Goal: Task Accomplishment & Management: Use online tool/utility

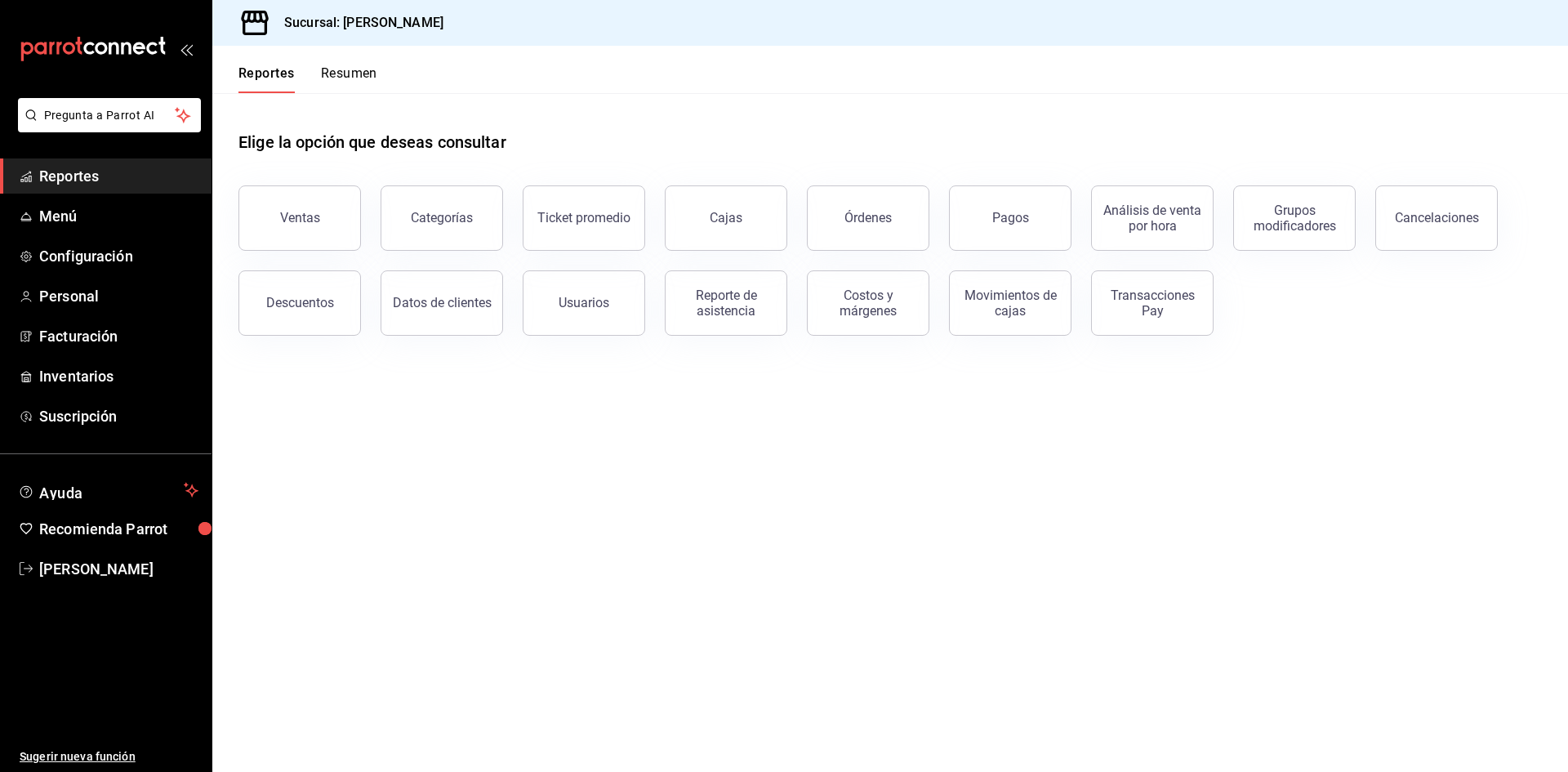
click at [329, 76] on button "Resumen" at bounding box center [349, 79] width 56 height 28
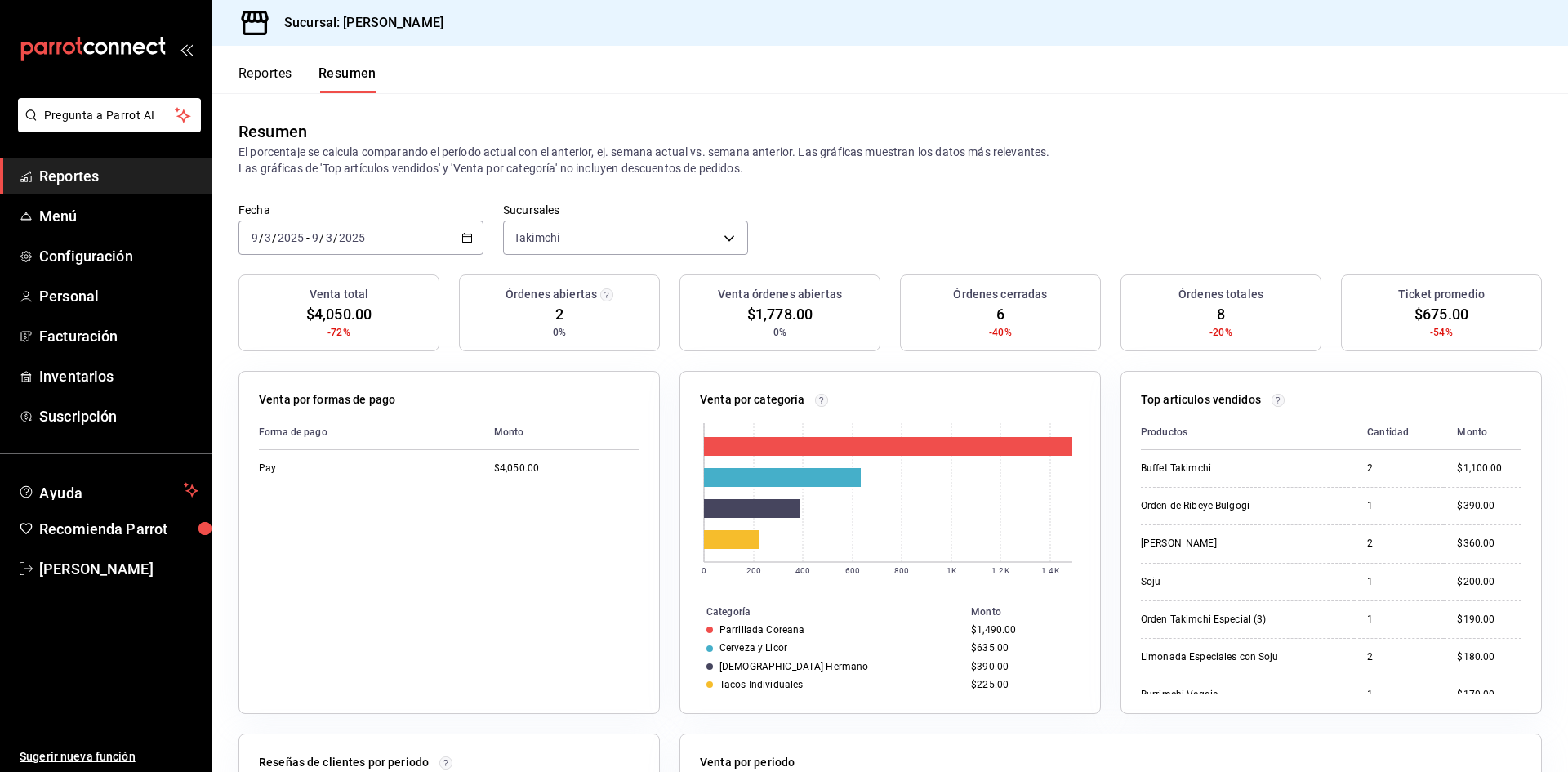
click at [290, 77] on button "Reportes" at bounding box center [265, 79] width 54 height 28
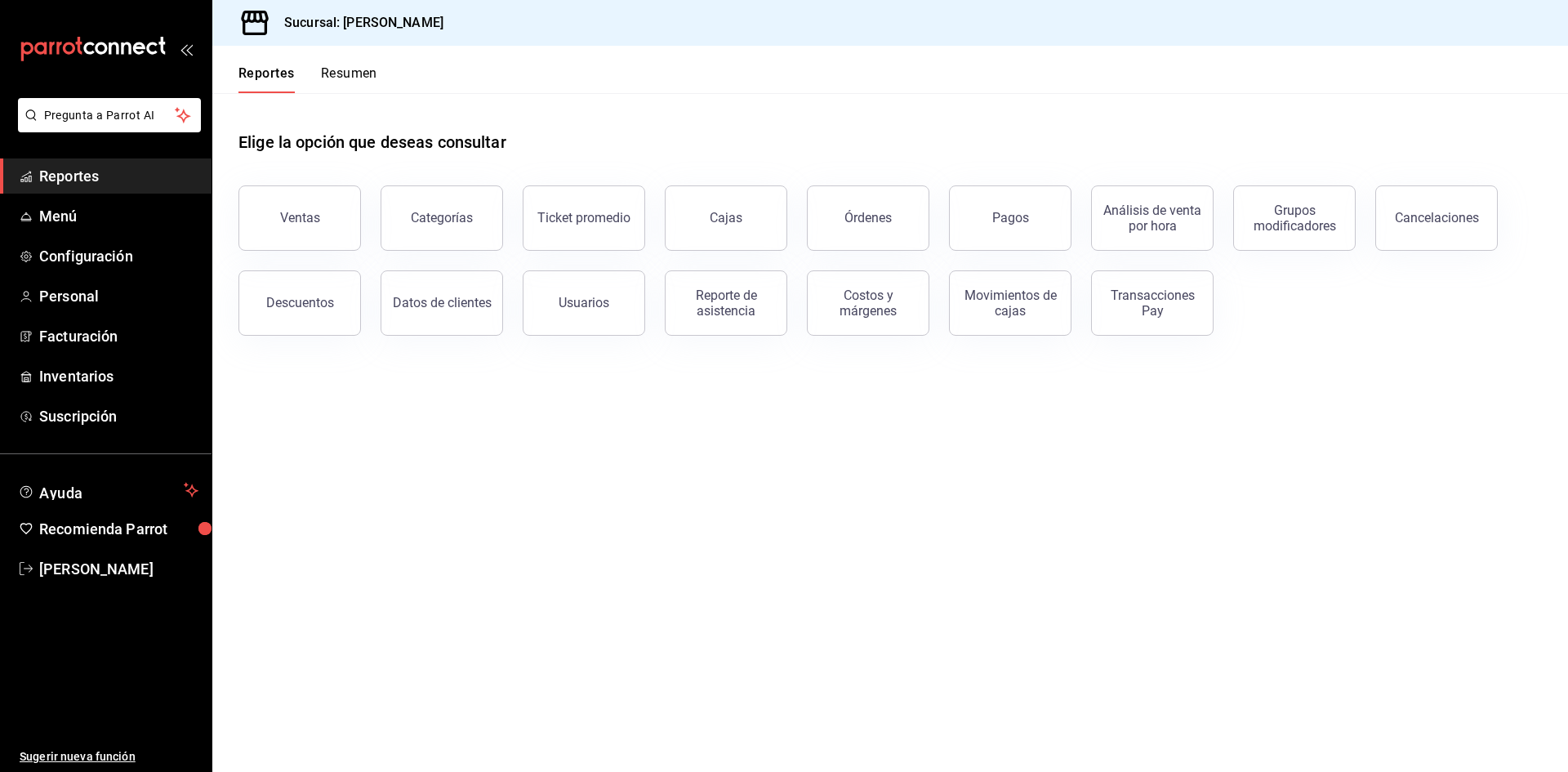
click at [929, 208] on div "Órdenes" at bounding box center [858, 209] width 143 height 85
click at [907, 217] on button "Órdenes" at bounding box center [868, 218] width 123 height 65
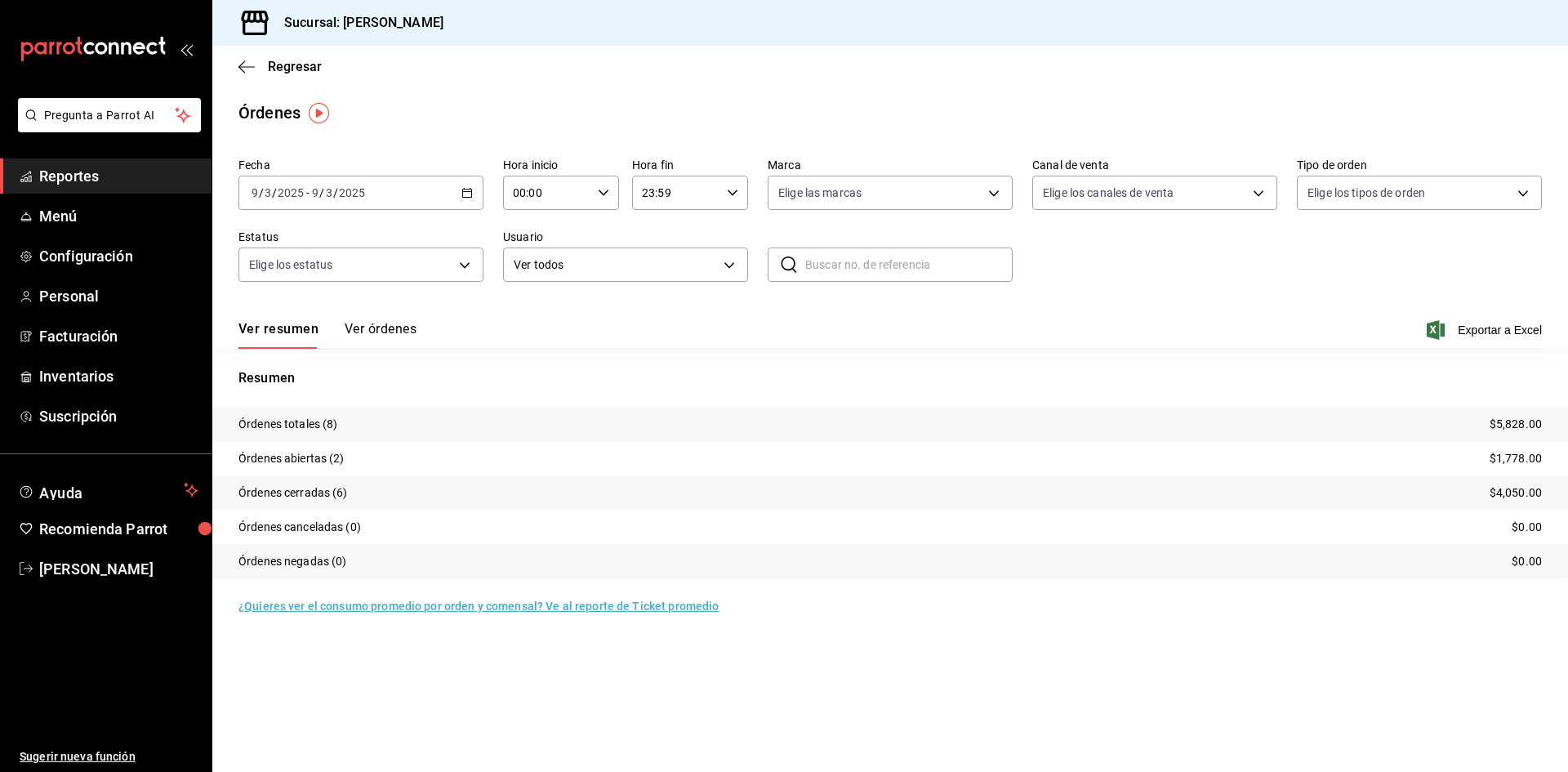
click at [391, 322] on button "Ver órdenes" at bounding box center [380, 334] width 72 height 28
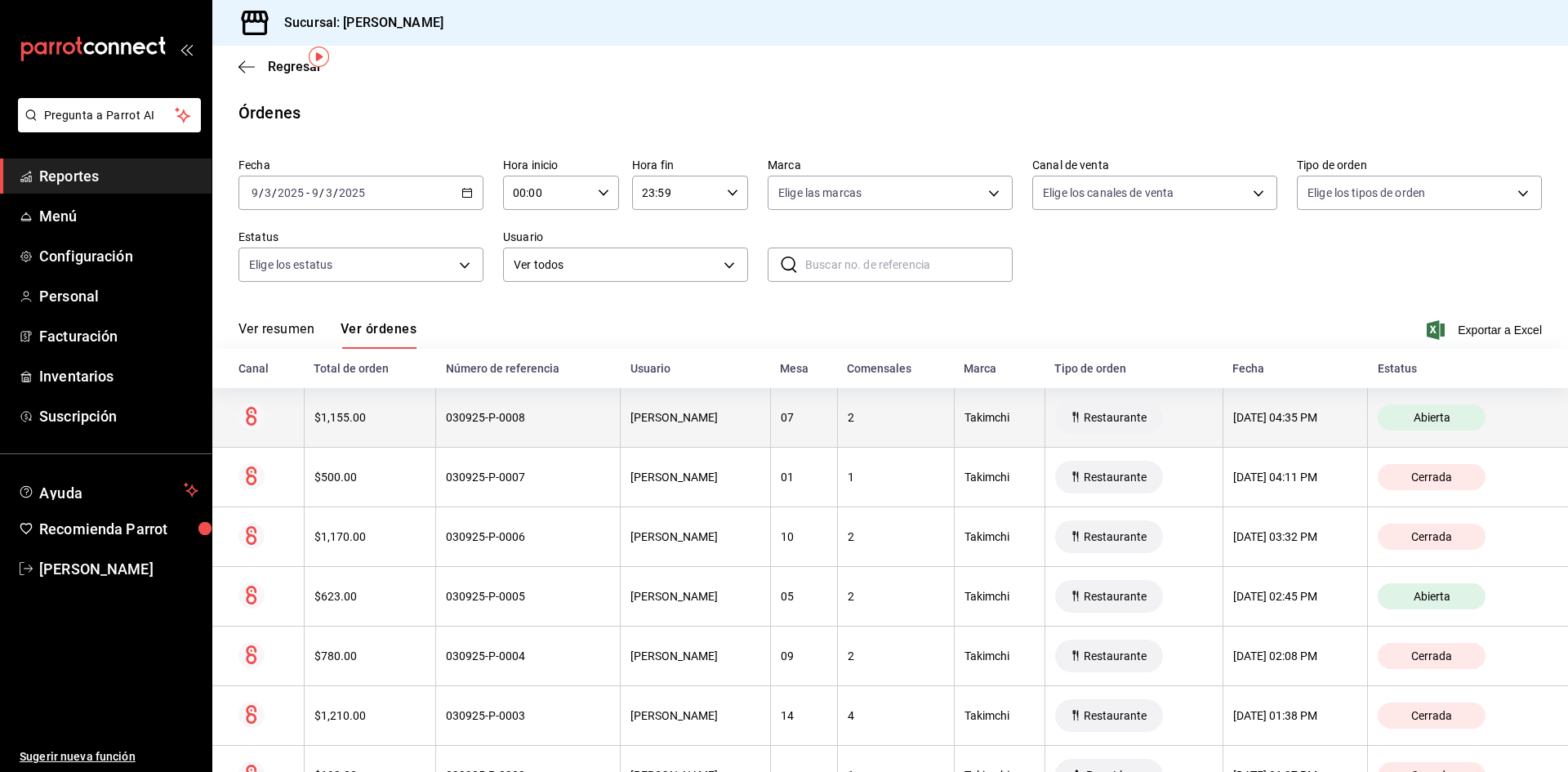
scroll to position [120, 0]
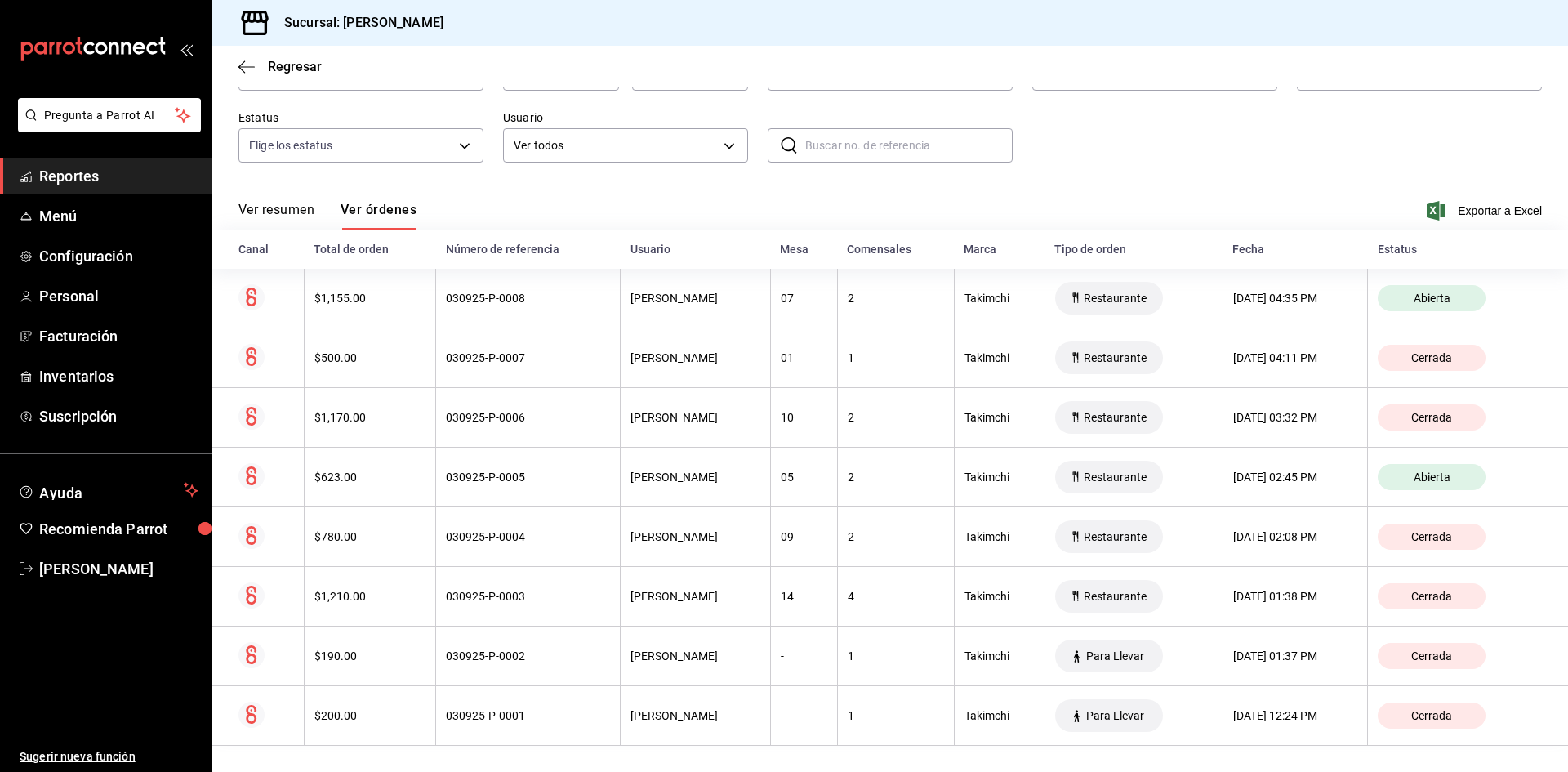
click at [238, 61] on div "Regresar" at bounding box center [890, 66] width 1356 height 42
click at [240, 64] on icon "button" at bounding box center [242, 66] width 6 height 12
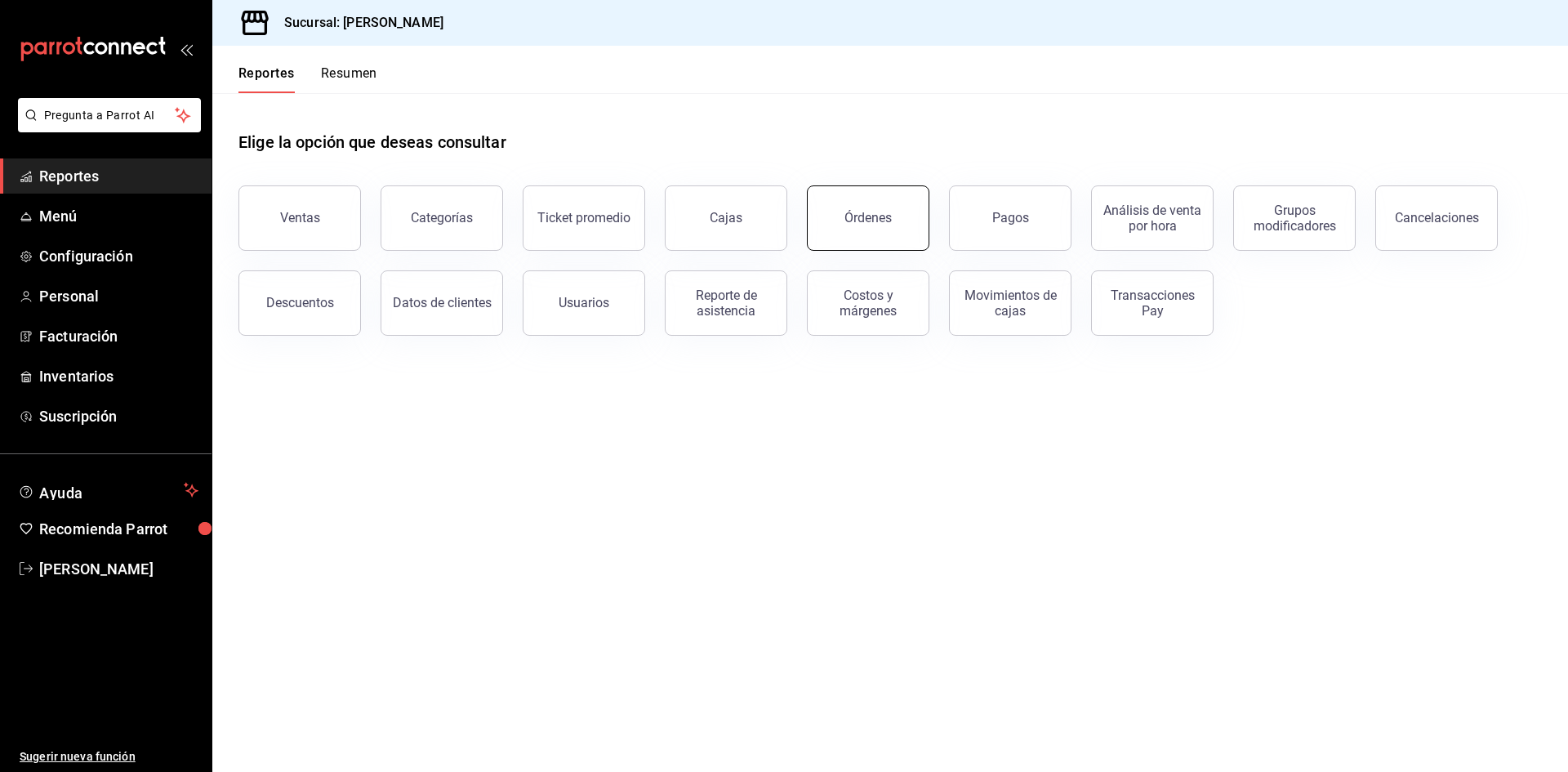
click at [896, 216] on button "Órdenes" at bounding box center [868, 218] width 123 height 65
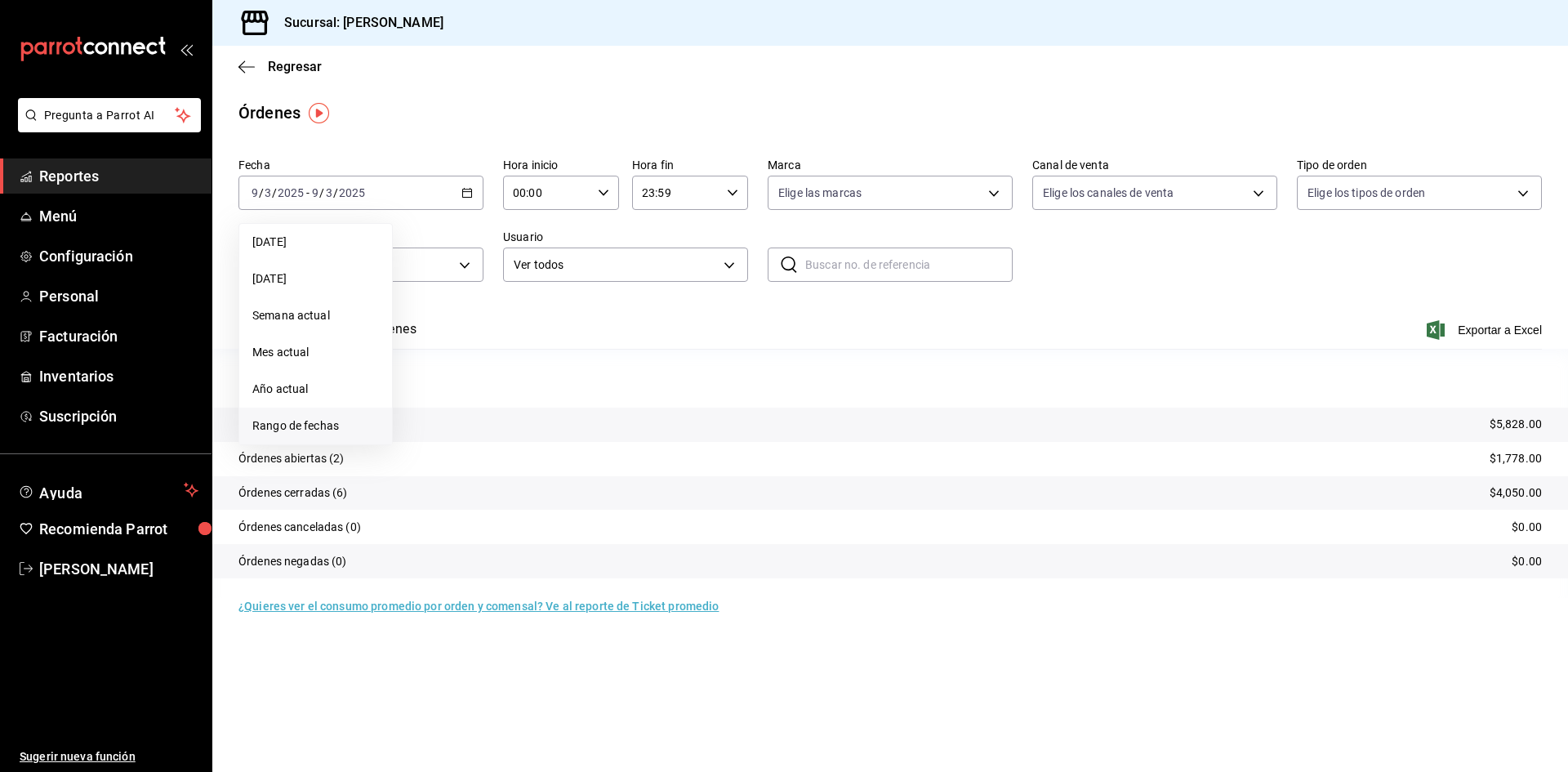
click at [357, 419] on span "Rango de fechas" at bounding box center [315, 426] width 126 height 17
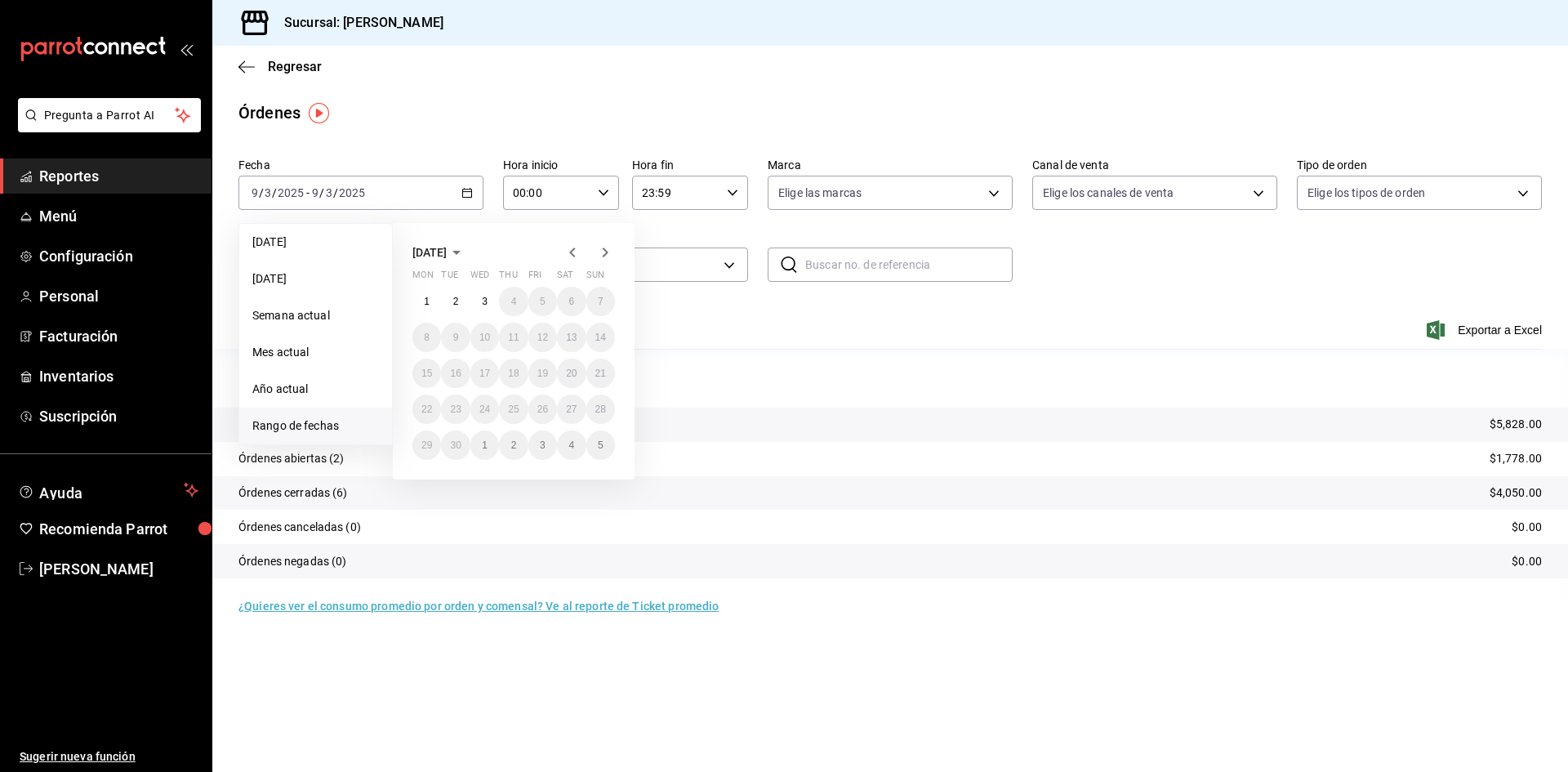
click at [570, 250] on icon "button" at bounding box center [573, 252] width 20 height 20
click at [483, 444] on abbr "27" at bounding box center [485, 445] width 11 height 12
click at [606, 255] on icon "button" at bounding box center [606, 252] width 20 height 20
click at [447, 301] on button "2" at bounding box center [455, 302] width 28 height 29
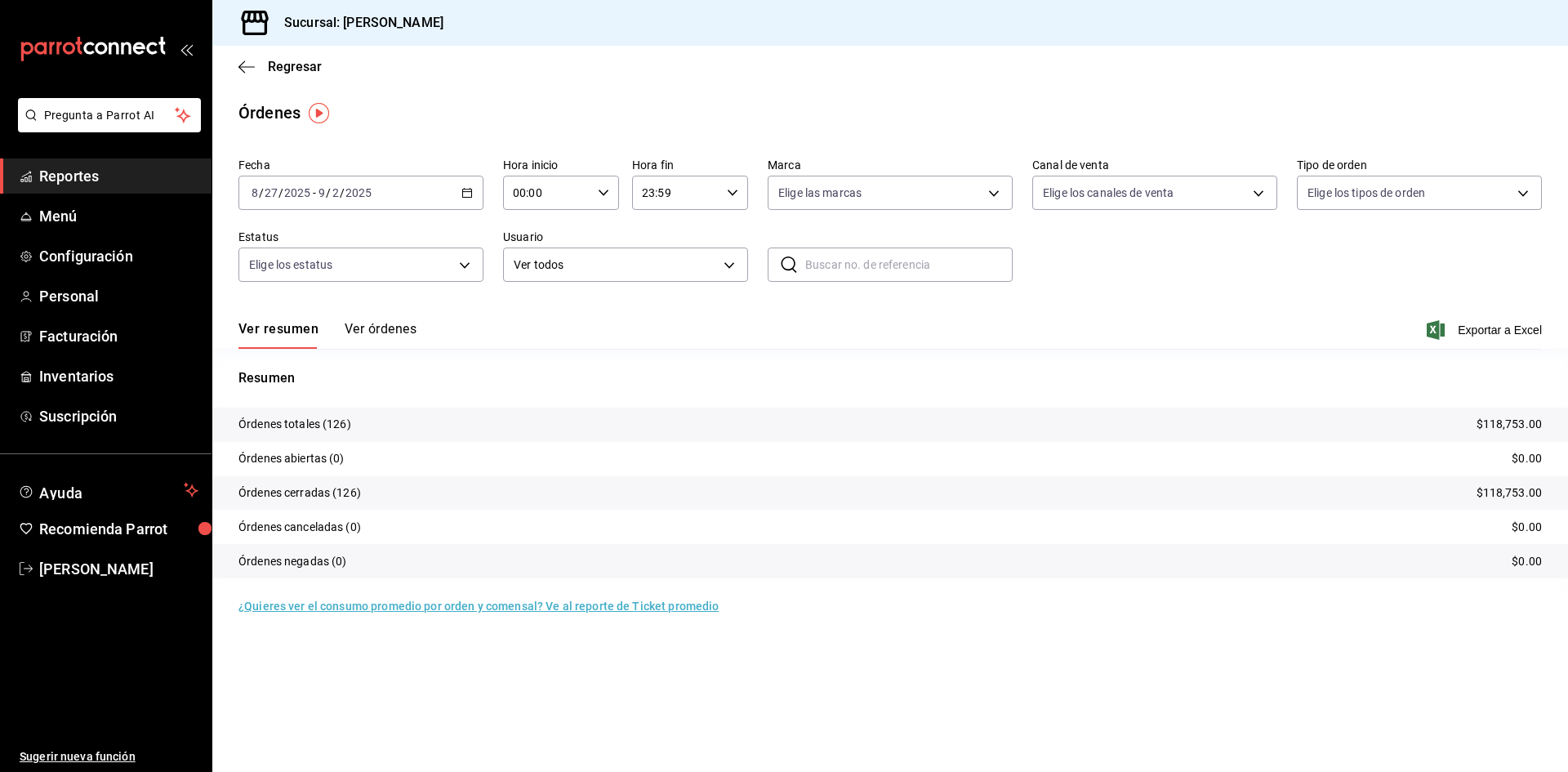
click at [1495, 332] on span "Exportar a Excel" at bounding box center [1485, 331] width 112 height 20
click at [99, 177] on span "Reportes" at bounding box center [118, 176] width 159 height 22
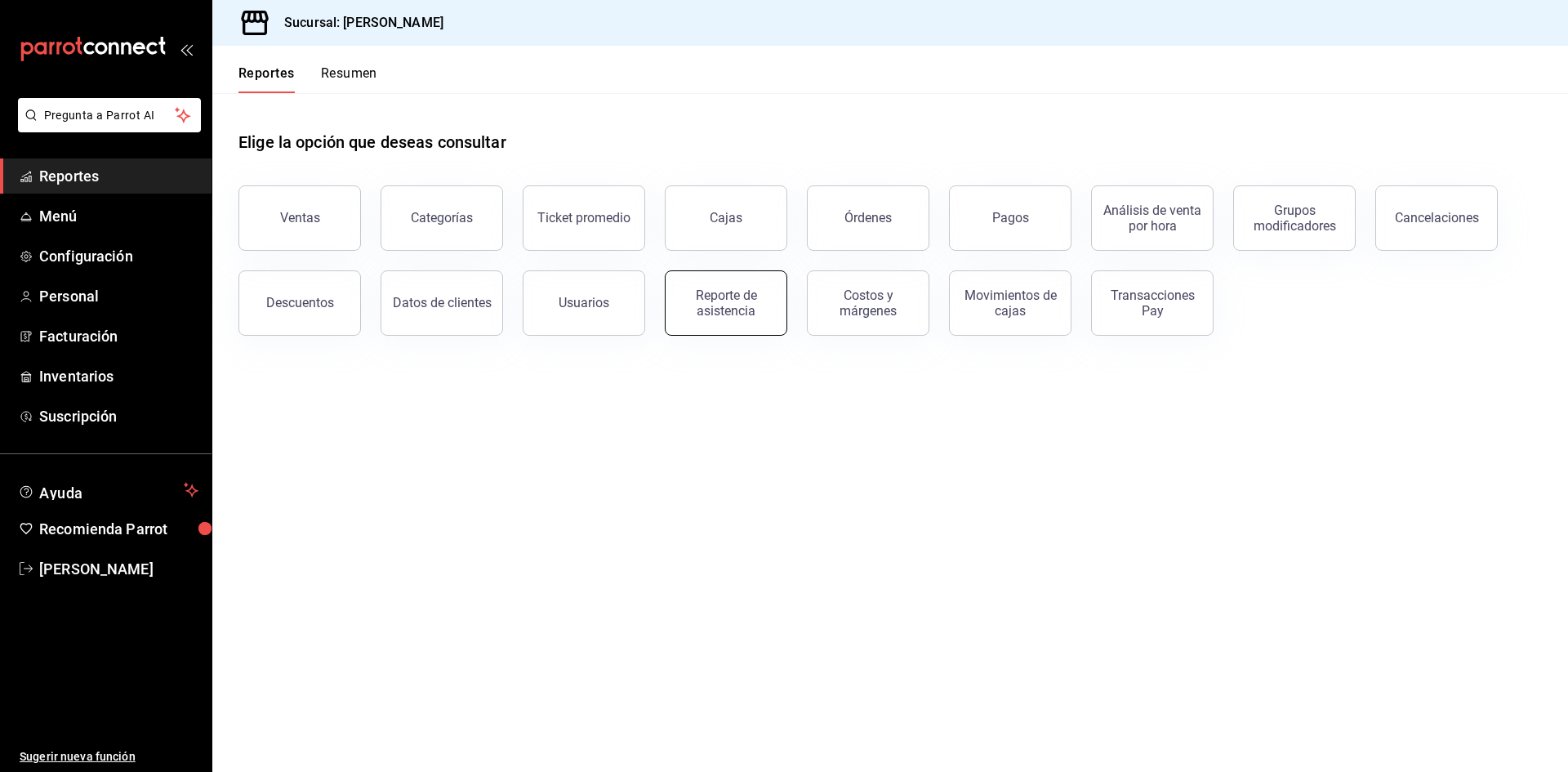
click at [748, 308] on div "Reporte de asistencia" at bounding box center [726, 303] width 102 height 31
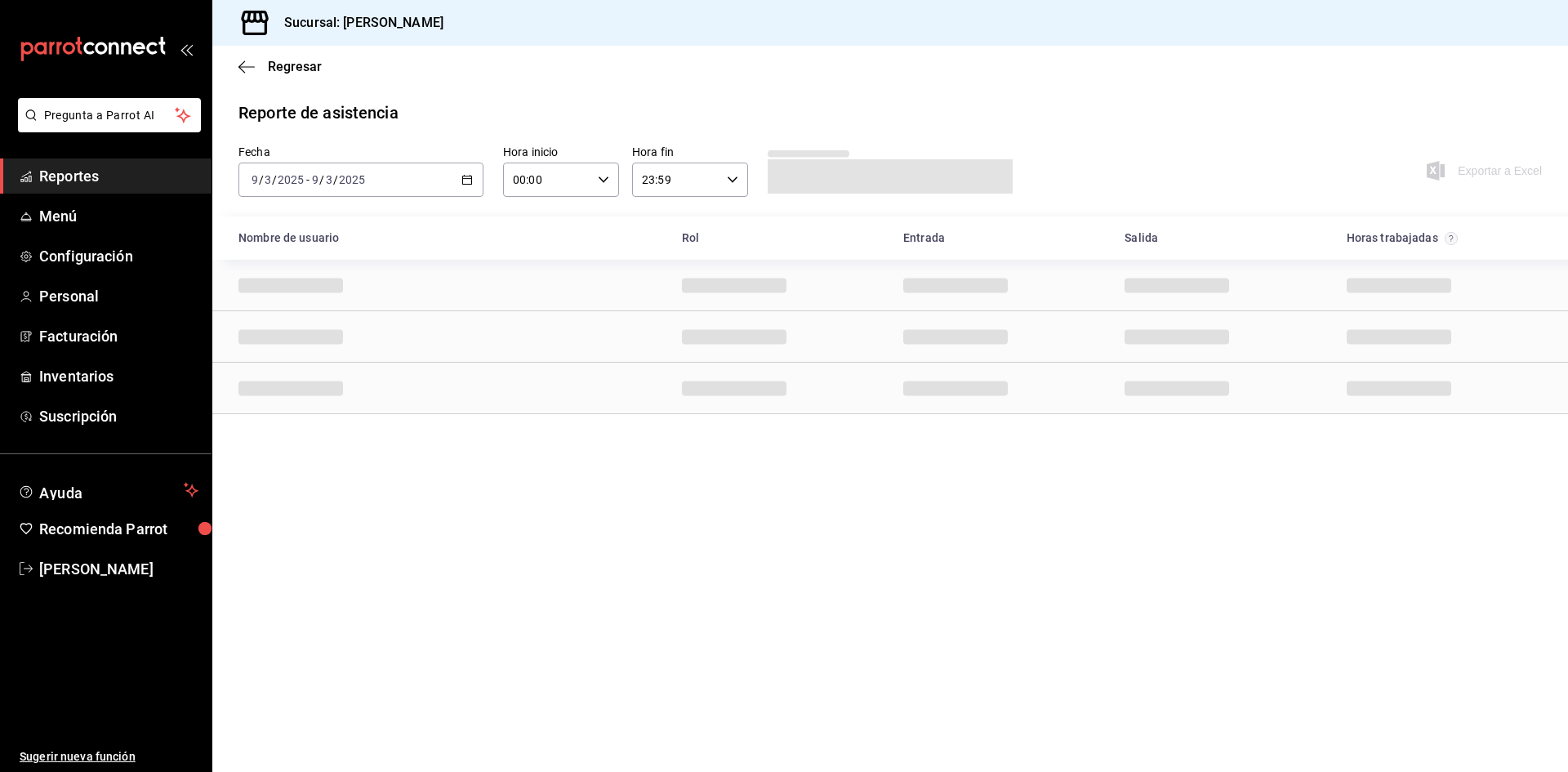
click at [468, 179] on \(Stroke\) "button" at bounding box center [468, 178] width 9 height 1
click at [329, 414] on span "Rango de fechas" at bounding box center [315, 412] width 126 height 17
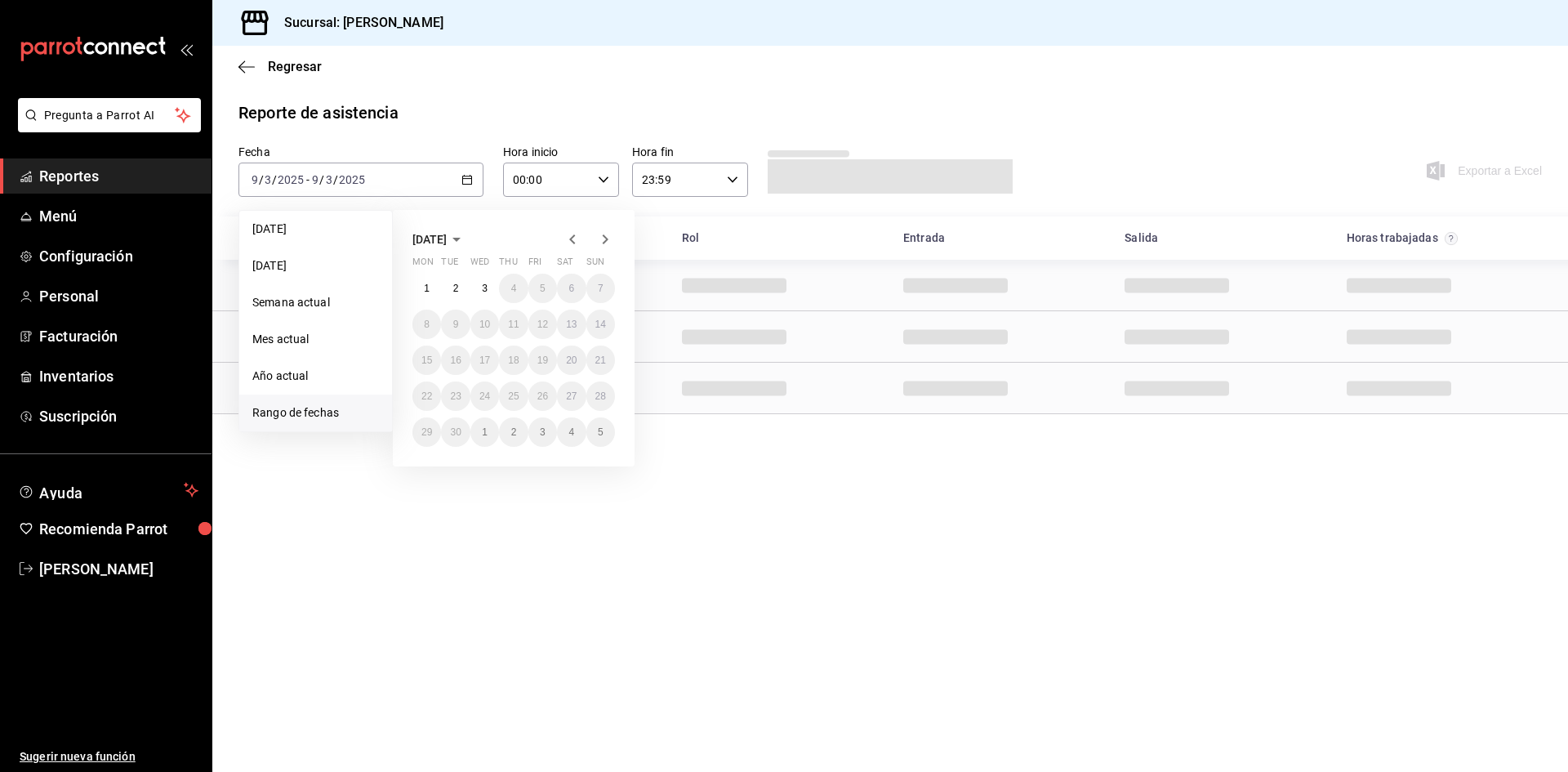
click at [569, 240] on icon "button" at bounding box center [573, 240] width 20 height 20
click at [489, 430] on abbr "27" at bounding box center [485, 432] width 11 height 12
click at [450, 287] on button "2" at bounding box center [455, 288] width 28 height 29
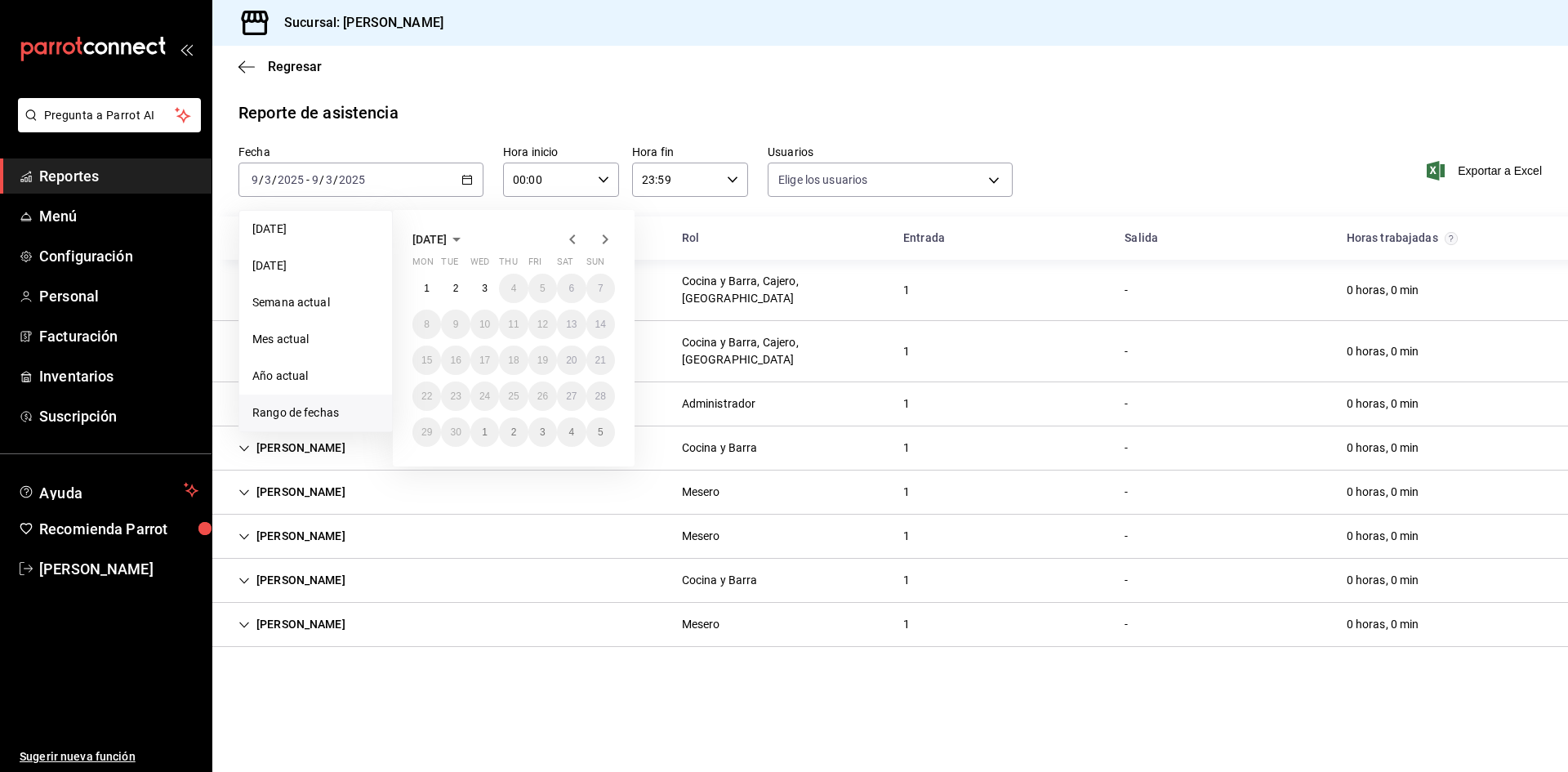
type input "5cc648a5-1545-4cec-8e6f-6942d0b19110,2875a6d1-d4d7-49f5-bdfd-7eef231b61a8,4b04b…"
click at [1484, 166] on span "Exportar a Excel" at bounding box center [1485, 171] width 112 height 20
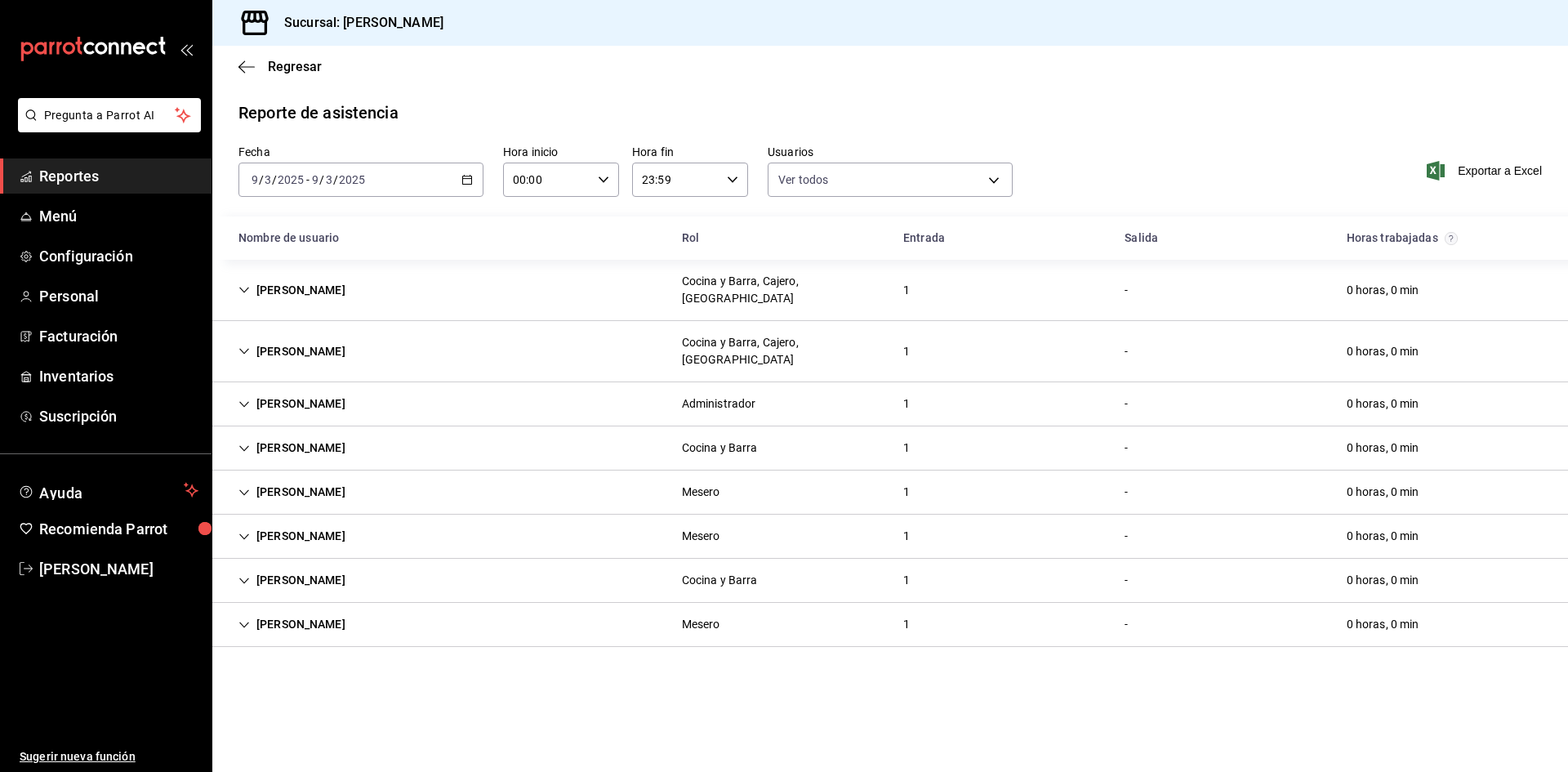
click at [464, 173] on div "[DATE] [DATE] - [DATE] [DATE]" at bounding box center [361, 180] width 245 height 35
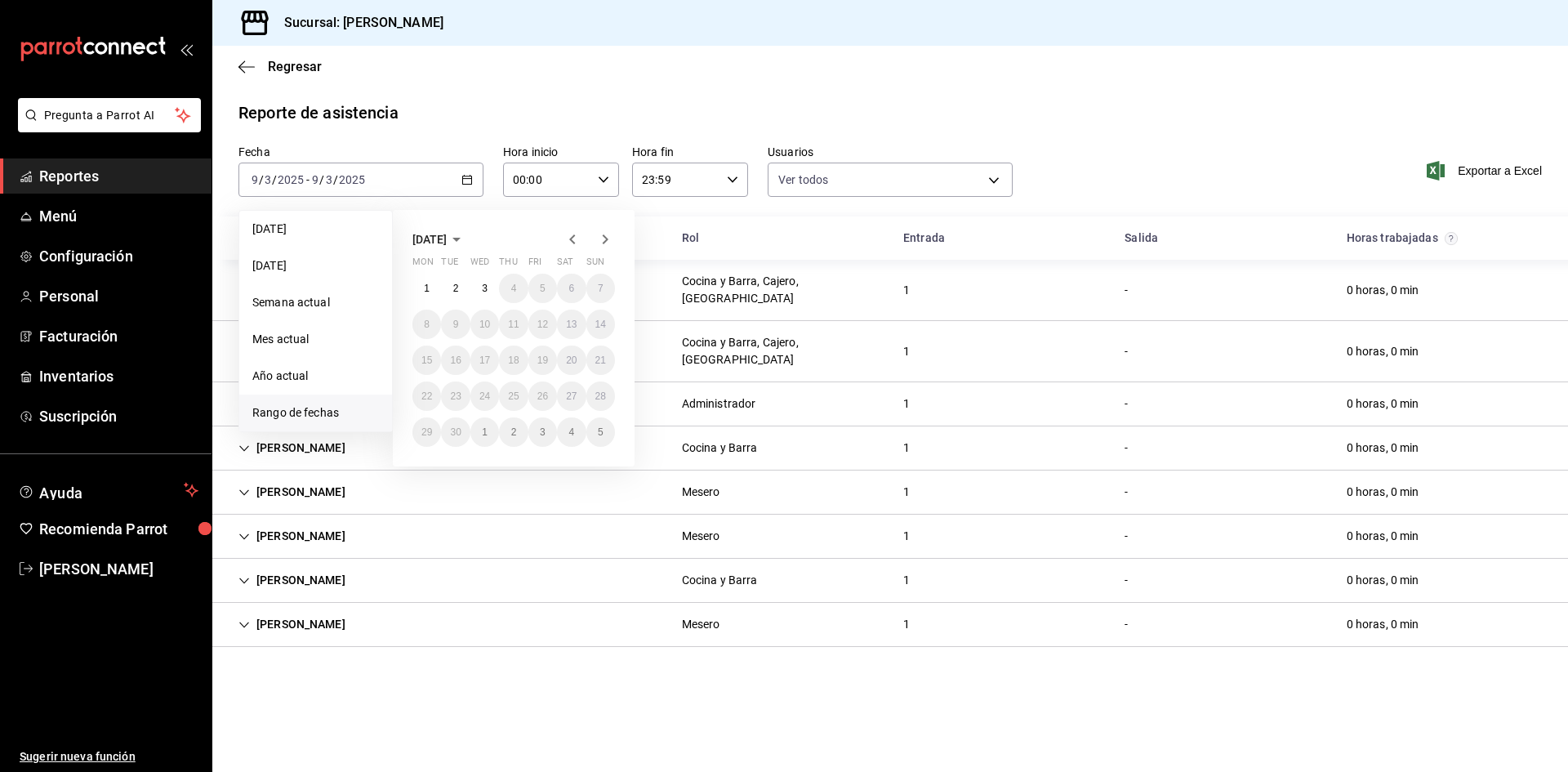
click at [570, 238] on icon "button" at bounding box center [573, 240] width 20 height 20
click at [486, 429] on abbr "27" at bounding box center [485, 432] width 11 height 12
click at [607, 238] on icon "button" at bounding box center [606, 240] width 20 height 20
click at [455, 282] on abbr "2" at bounding box center [456, 288] width 5 height 12
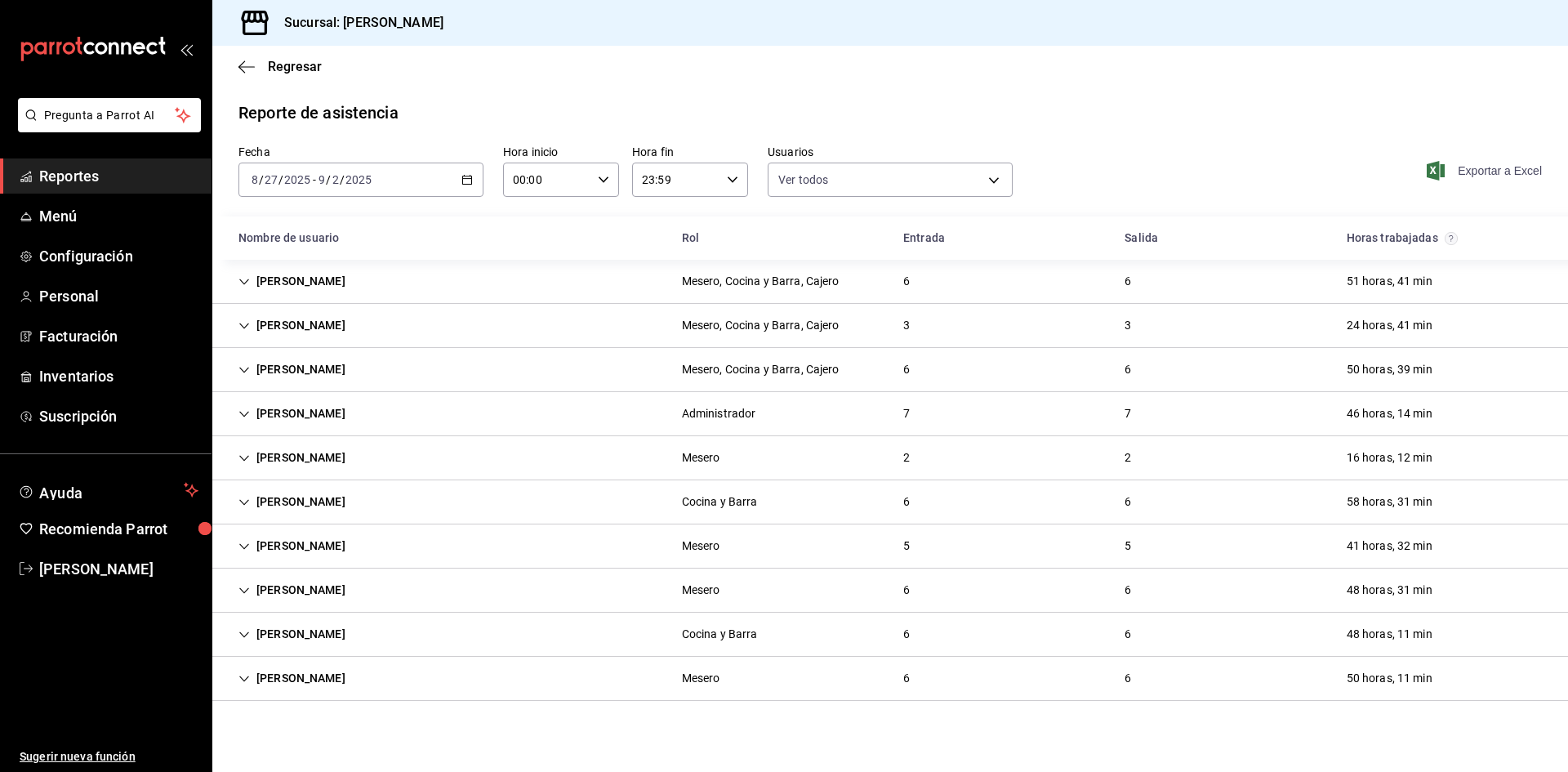
click at [1522, 175] on span "Exportar a Excel" at bounding box center [1485, 171] width 112 height 20
